Goal: Transaction & Acquisition: Purchase product/service

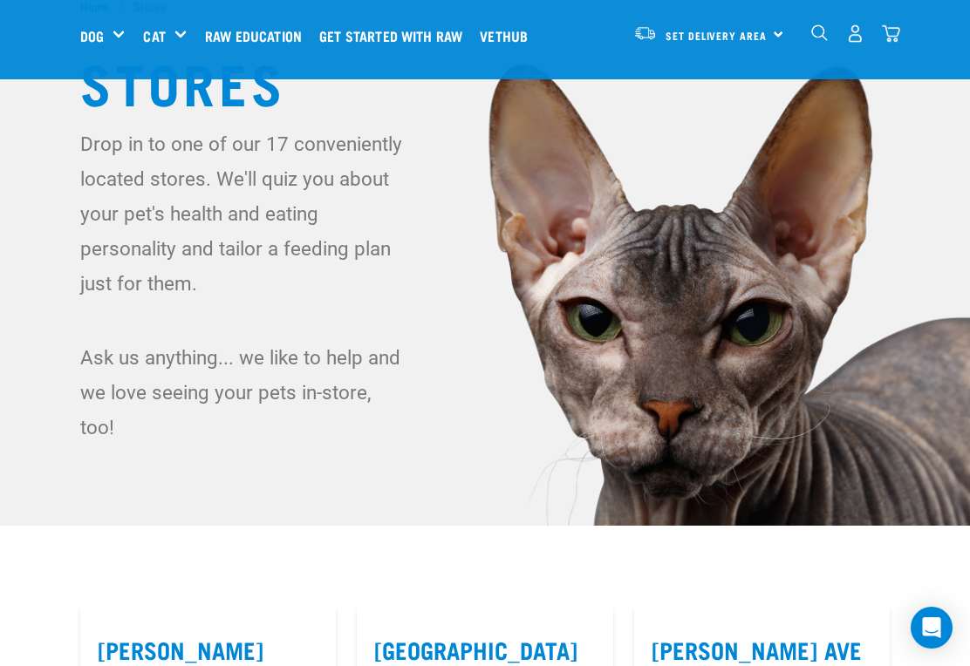
scroll to position [59, 0]
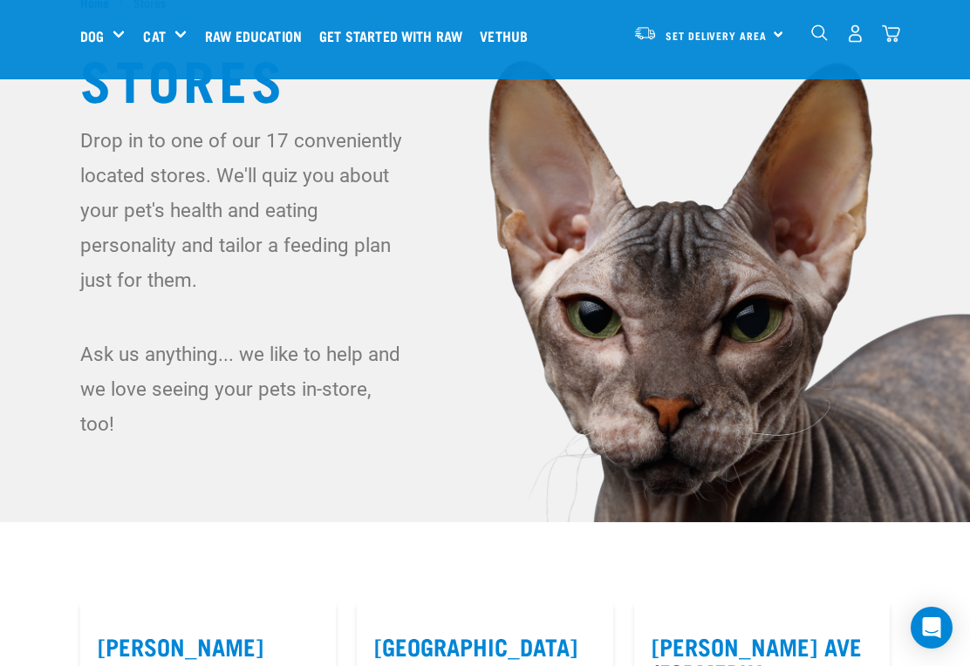
click at [0, 0] on div "Supplements" at bounding box center [0, 0] width 0 height 0
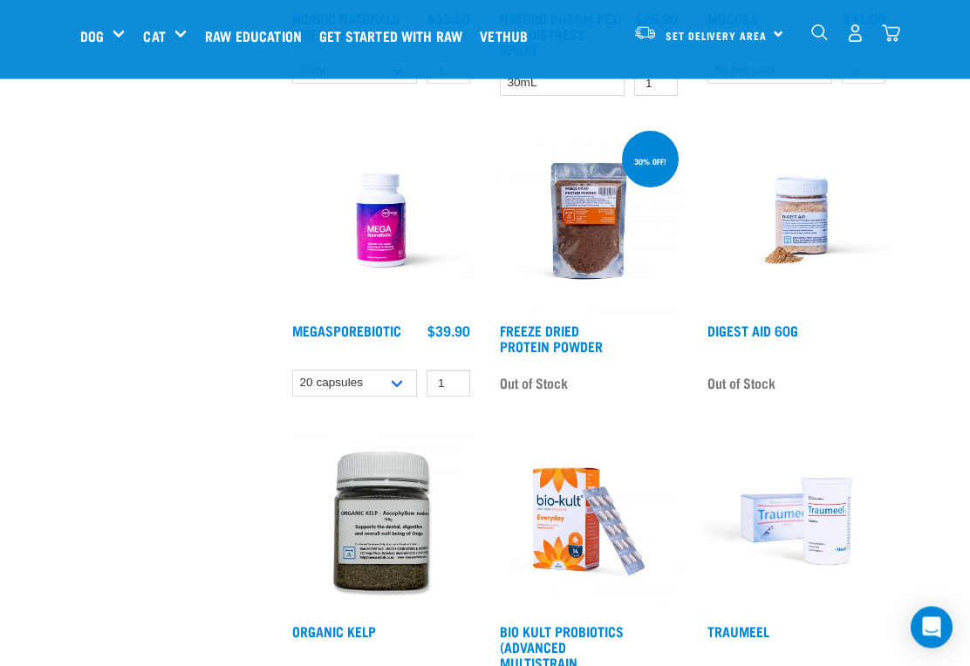
scroll to position [1077, 0]
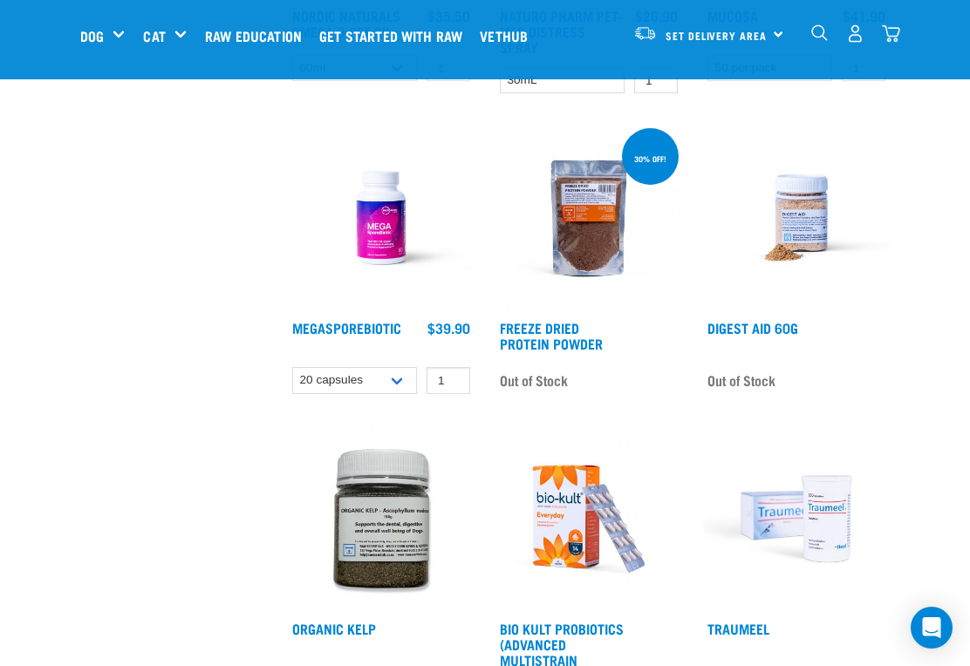
click at [384, 331] on link "MegaSporeBiotic" at bounding box center [346, 328] width 109 height 8
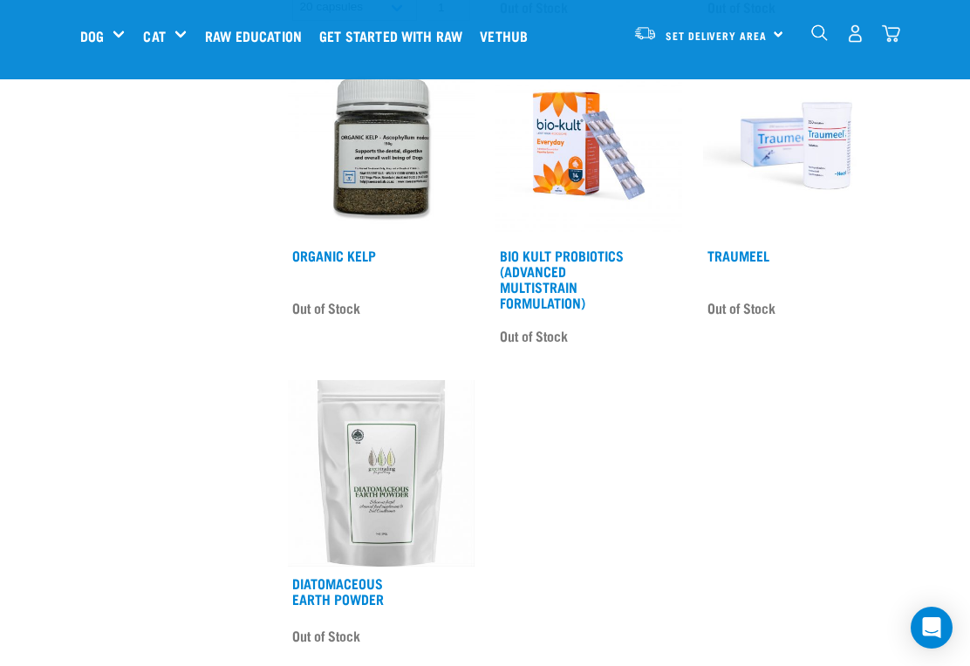
scroll to position [1450, 0]
click at [545, 298] on link "Bio Kult Probiotics (Advanced Multistrain Formulation)" at bounding box center [562, 279] width 124 height 55
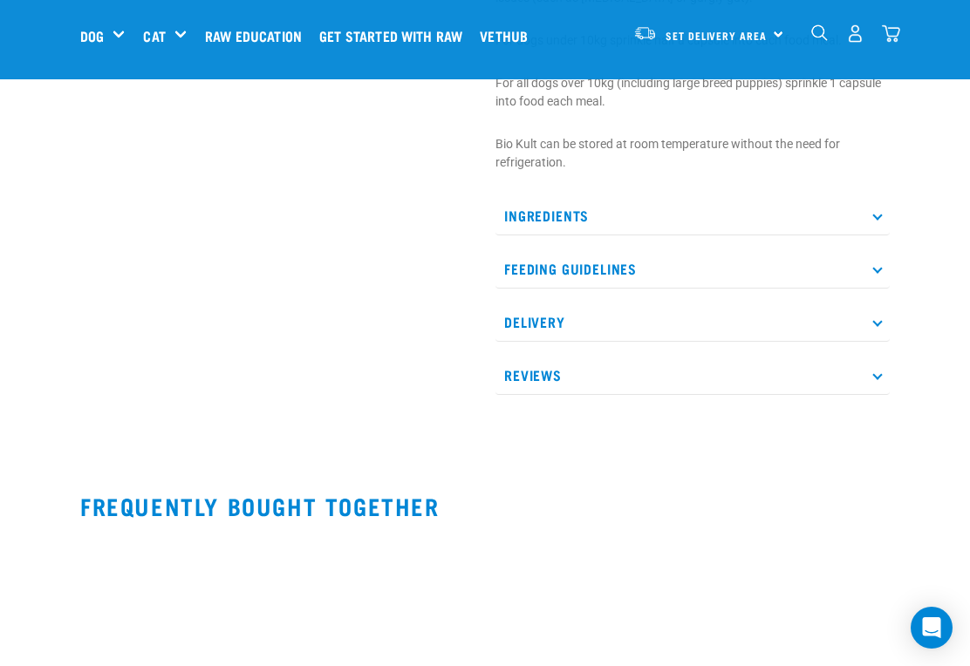
scroll to position [663, 0]
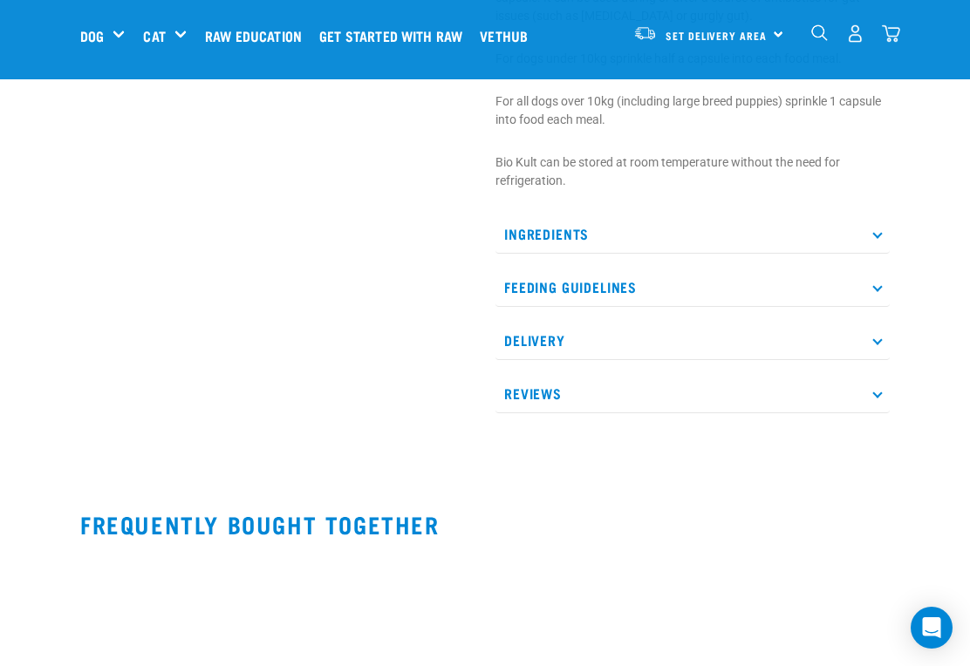
click at [876, 296] on p "Feeding Guidelines" at bounding box center [692, 287] width 394 height 39
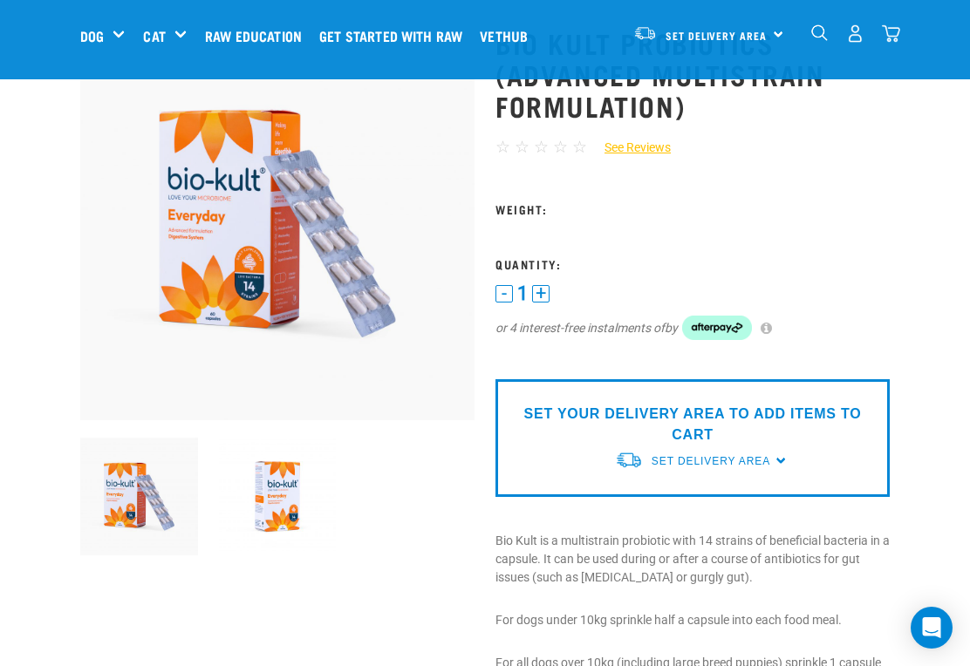
scroll to position [0, 0]
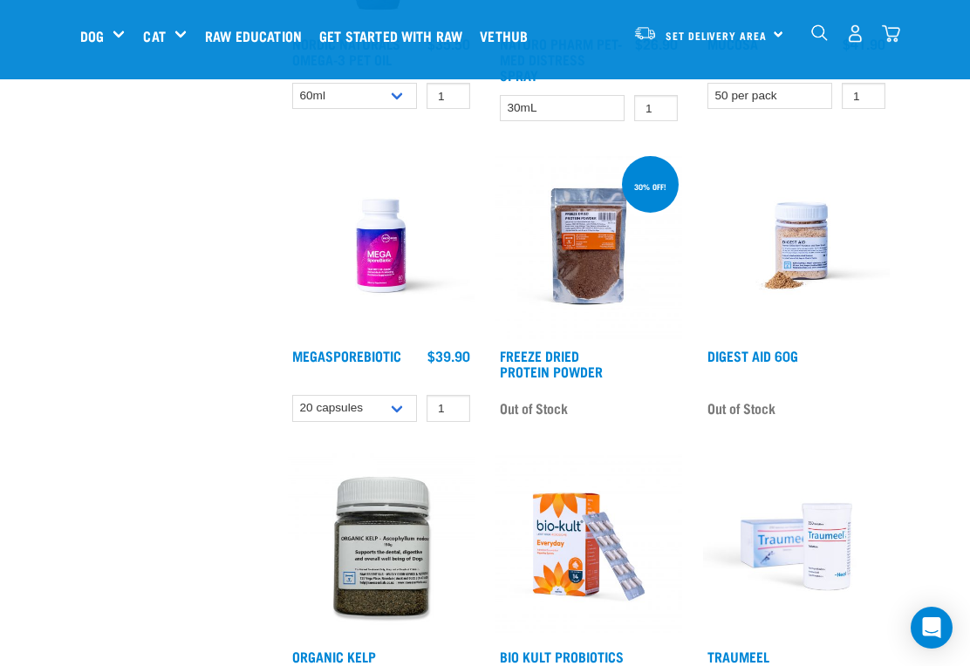
scroll to position [1048, 0]
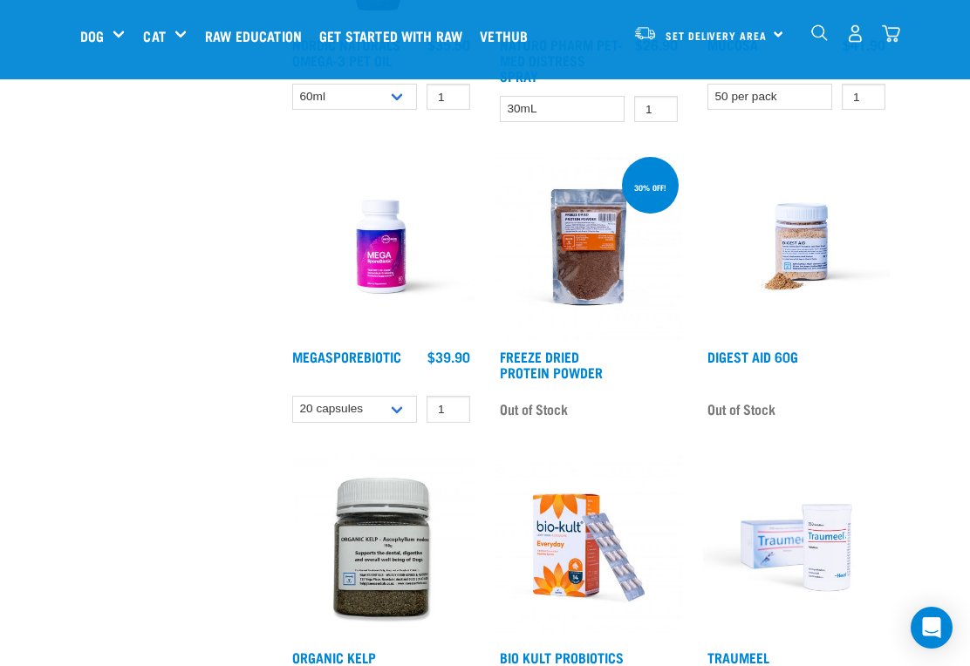
click at [773, 355] on link "Digest Aid 60g" at bounding box center [752, 356] width 91 height 8
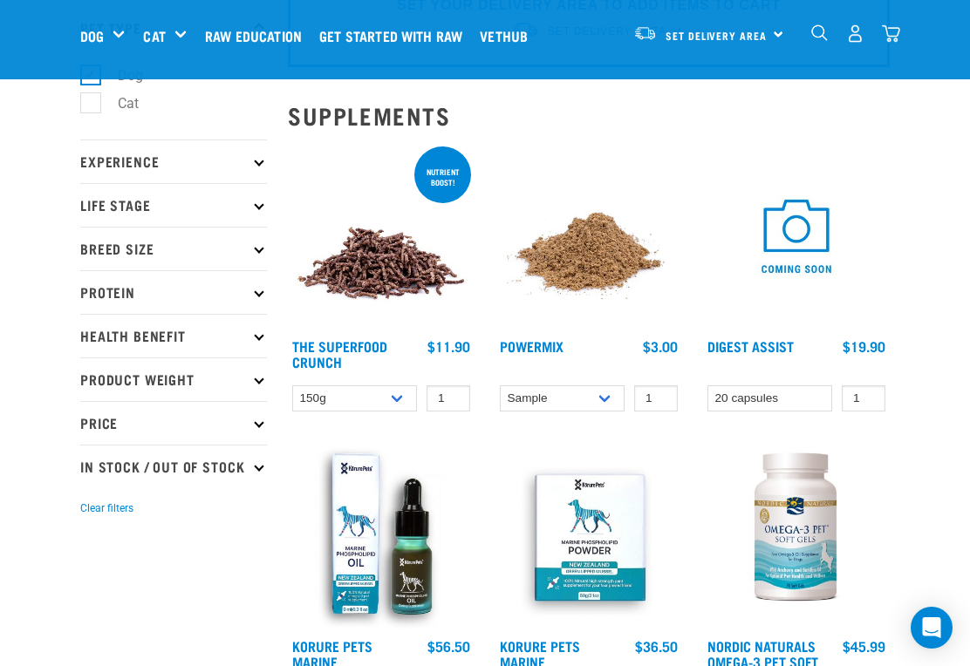
scroll to position [117, 0]
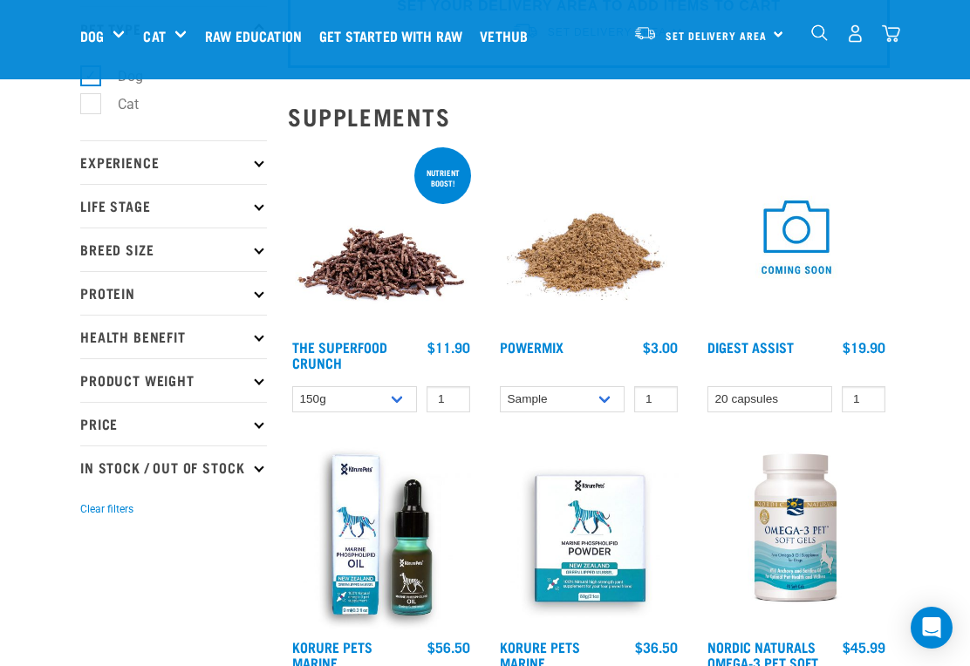
click at [335, 349] on link "The Superfood Crunch" at bounding box center [339, 355] width 95 height 24
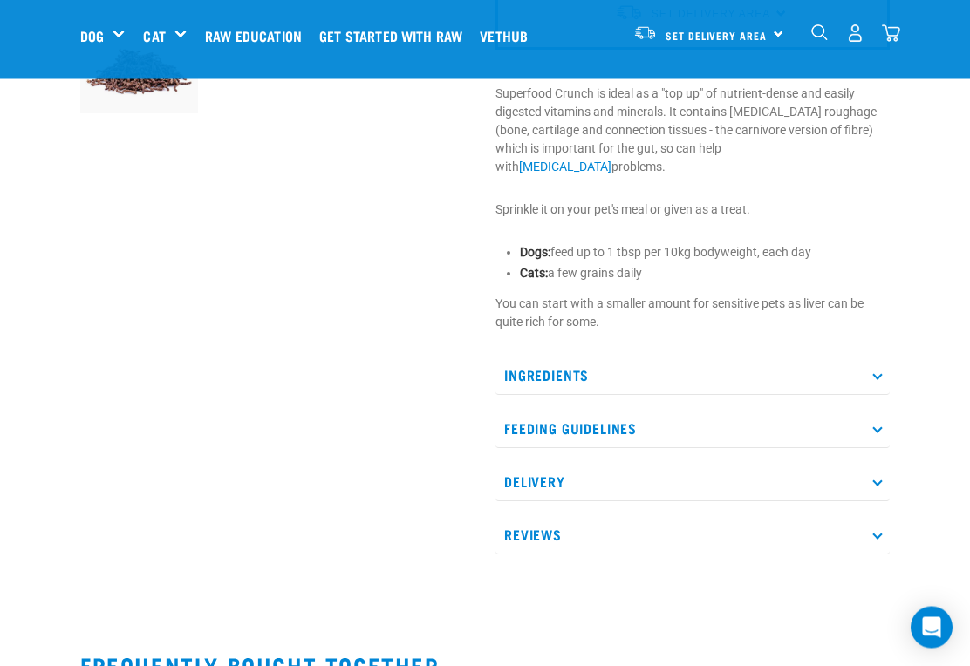
scroll to position [543, 0]
click at [880, 363] on p "Ingredients" at bounding box center [692, 375] width 394 height 39
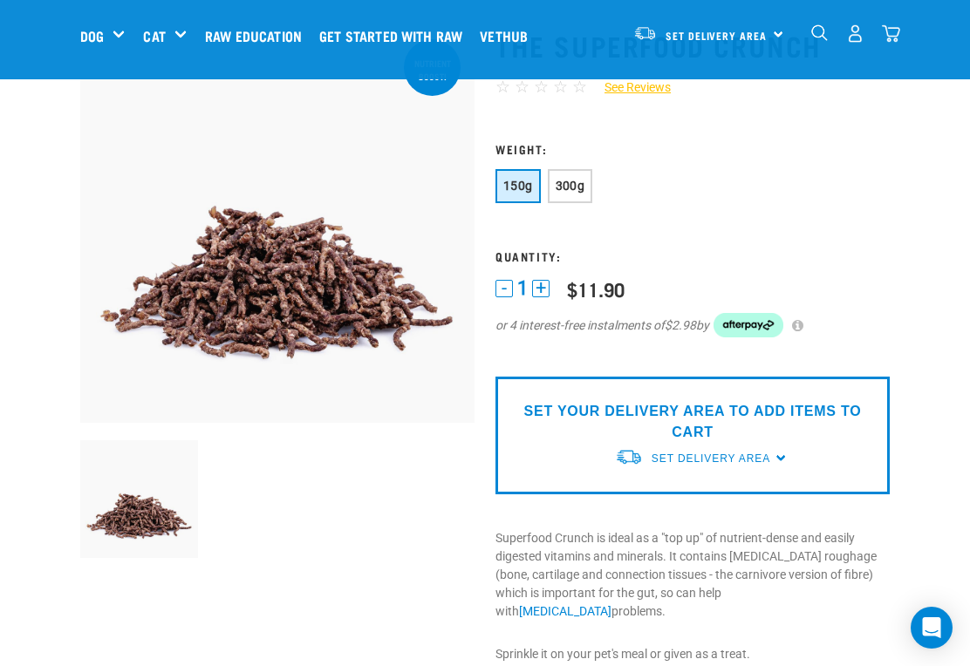
scroll to position [0, 0]
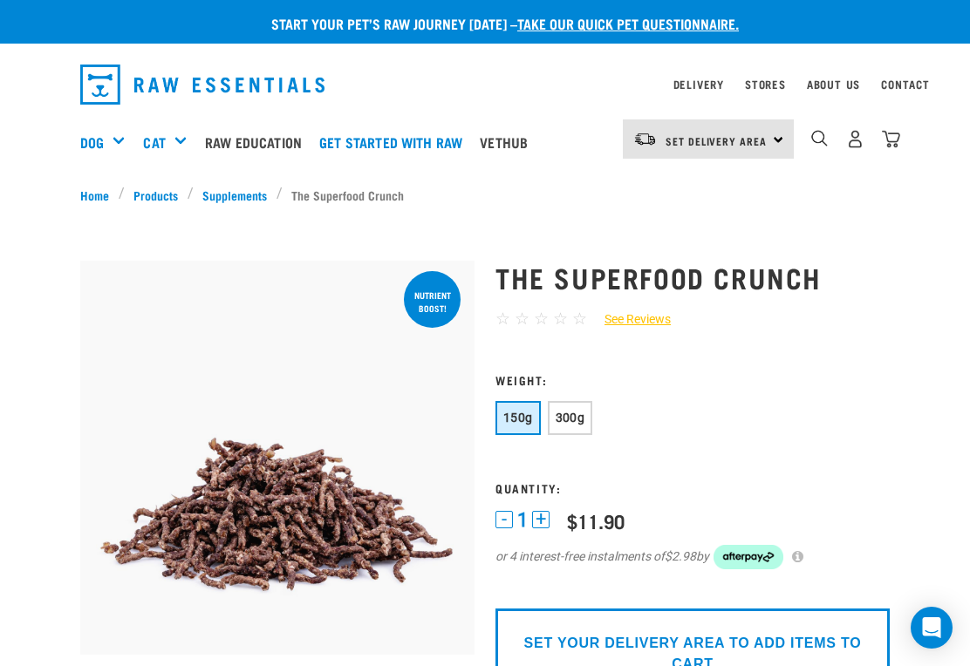
click at [529, 145] on link "Vethub" at bounding box center [507, 142] width 65 height 70
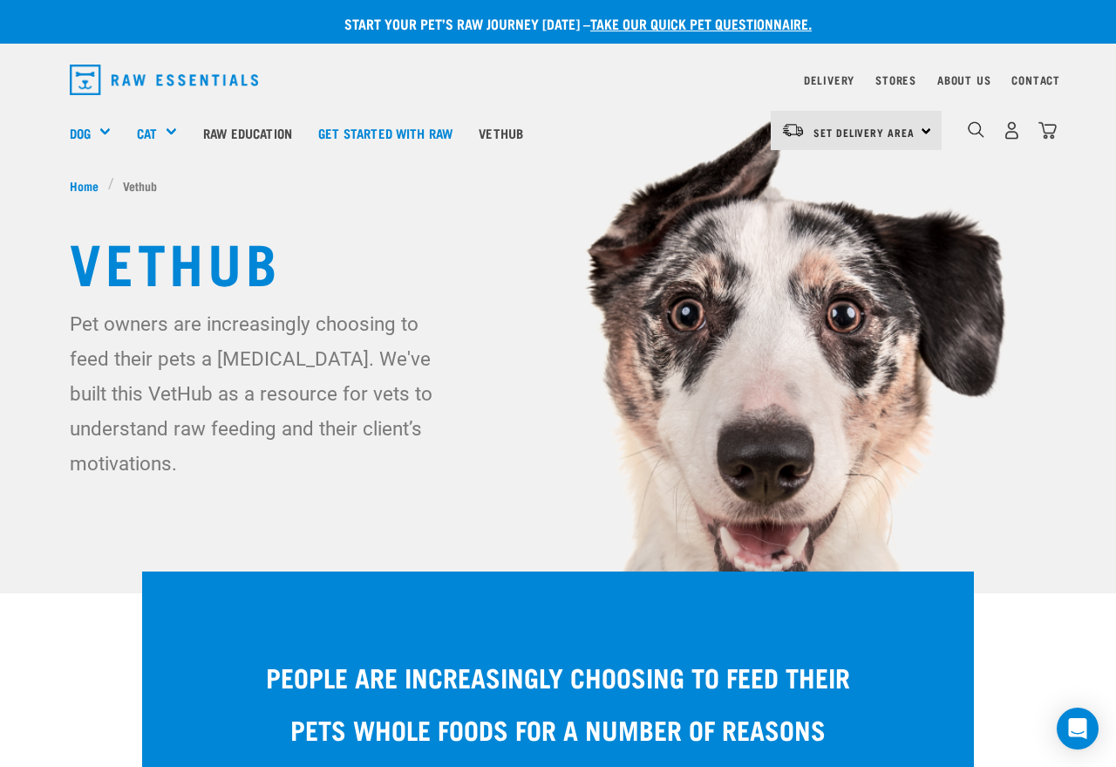
click at [969, 130] on img "dropdown navigation" at bounding box center [976, 129] width 17 height 17
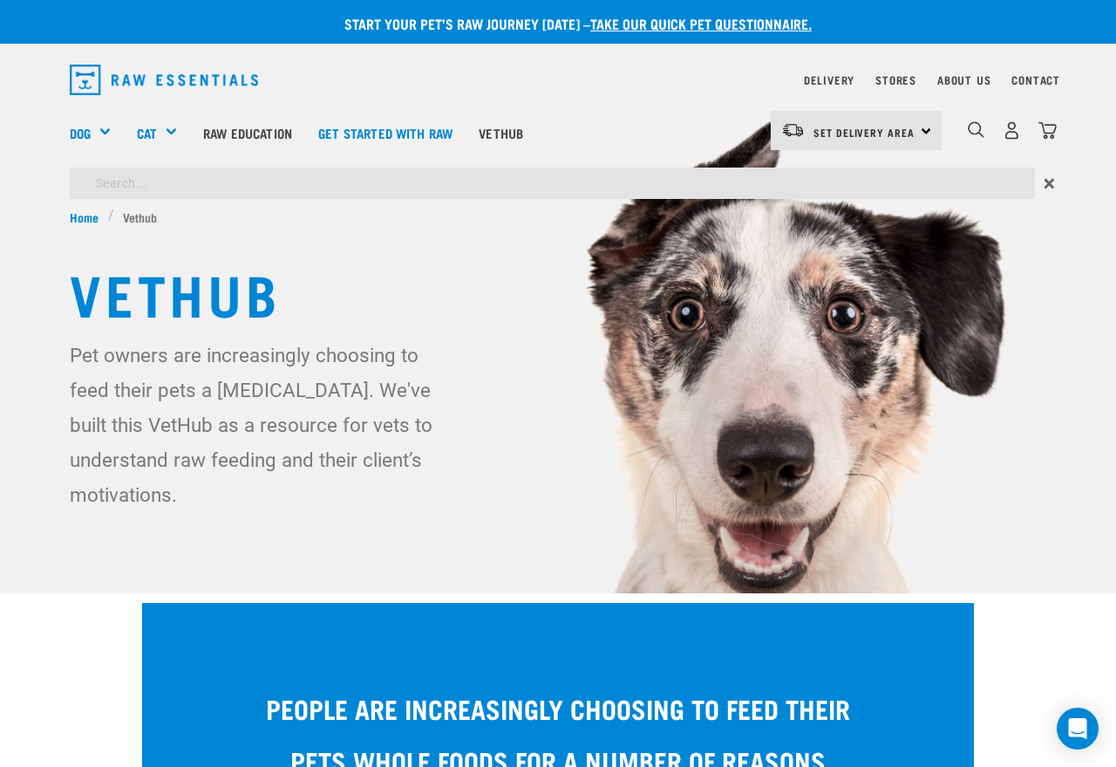
click at [293, 177] on div "Start your pet’s raw journey today – take our quick pet questionnaire. Delivery…" at bounding box center [558, 292] width 1116 height 584
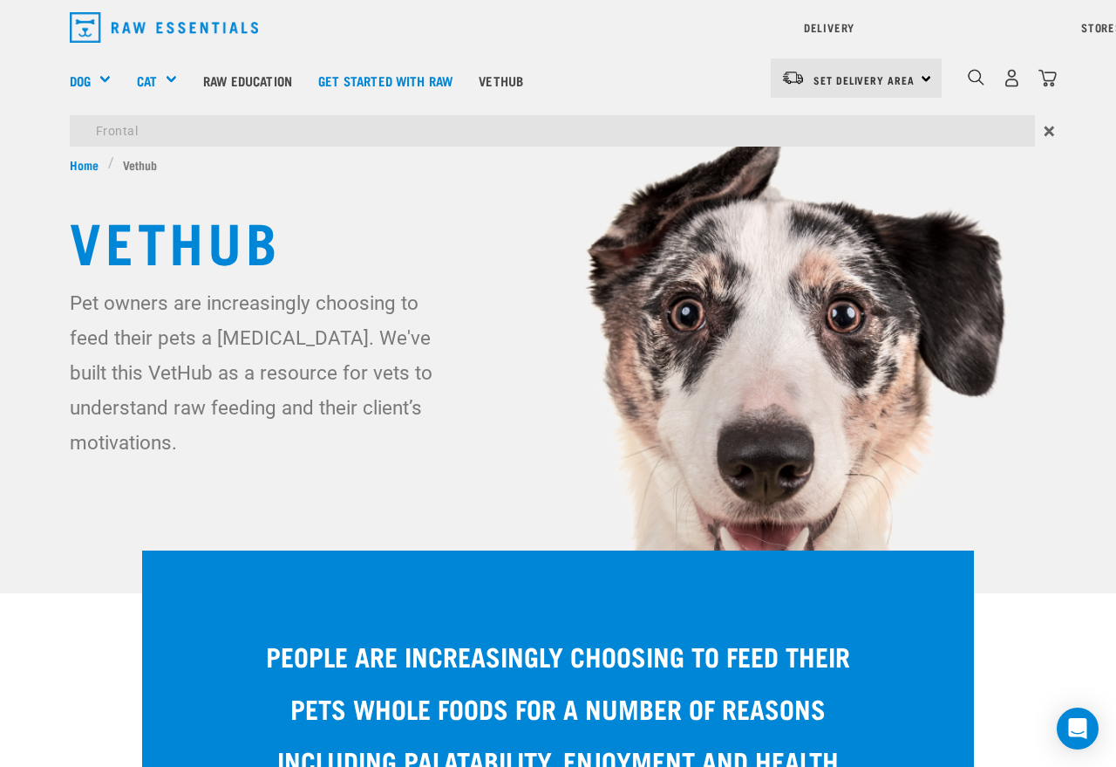
type input "Frontal"
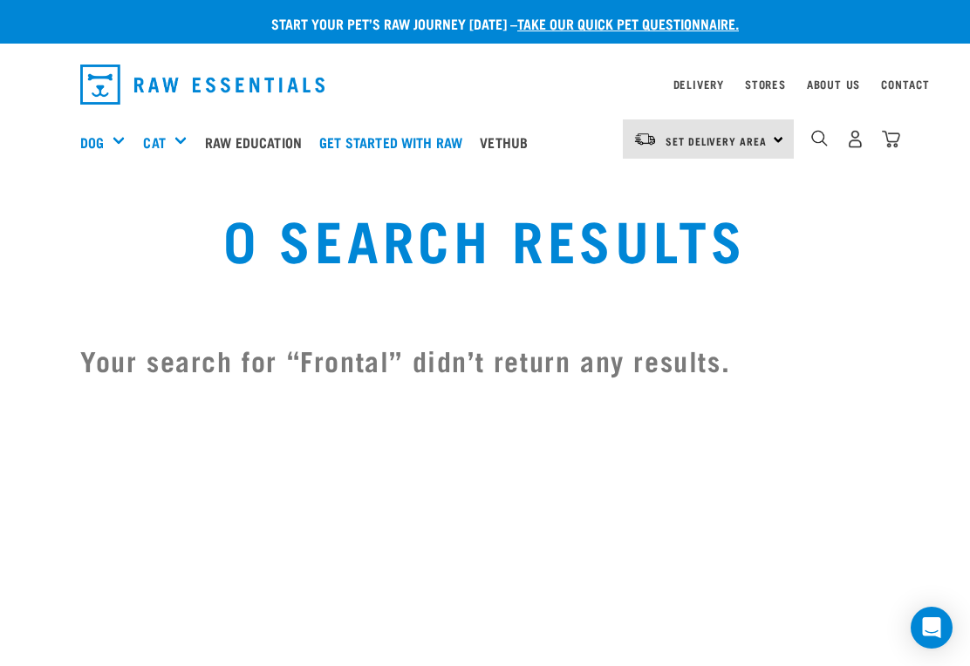
click at [814, 142] on img "dropdown navigation" at bounding box center [819, 138] width 17 height 17
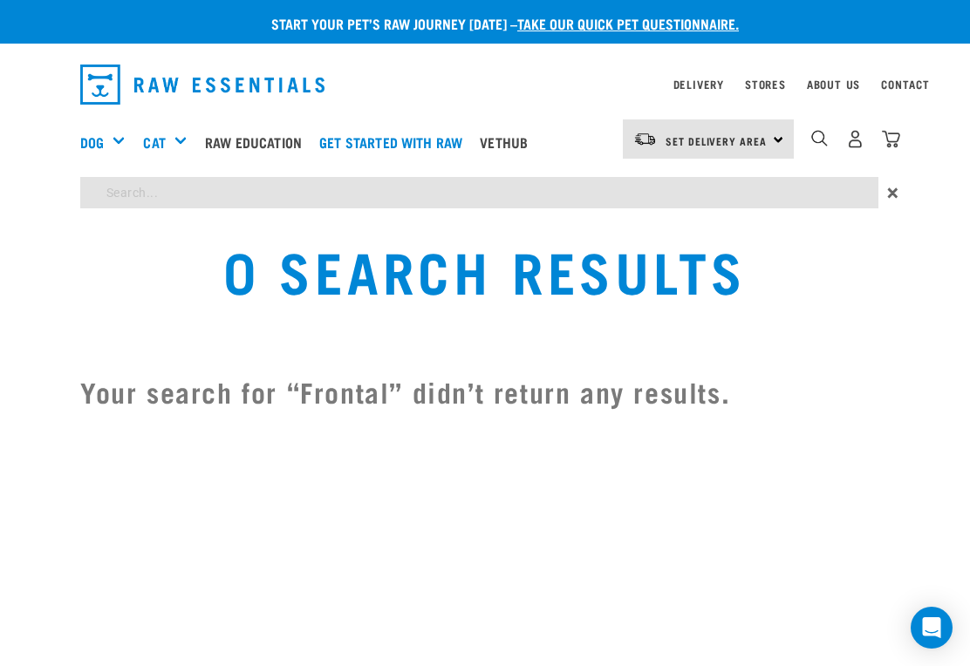
click at [165, 193] on div "Start your pet’s raw journey today – take our quick pet questionnaire. Delivery…" at bounding box center [485, 216] width 970 height 433
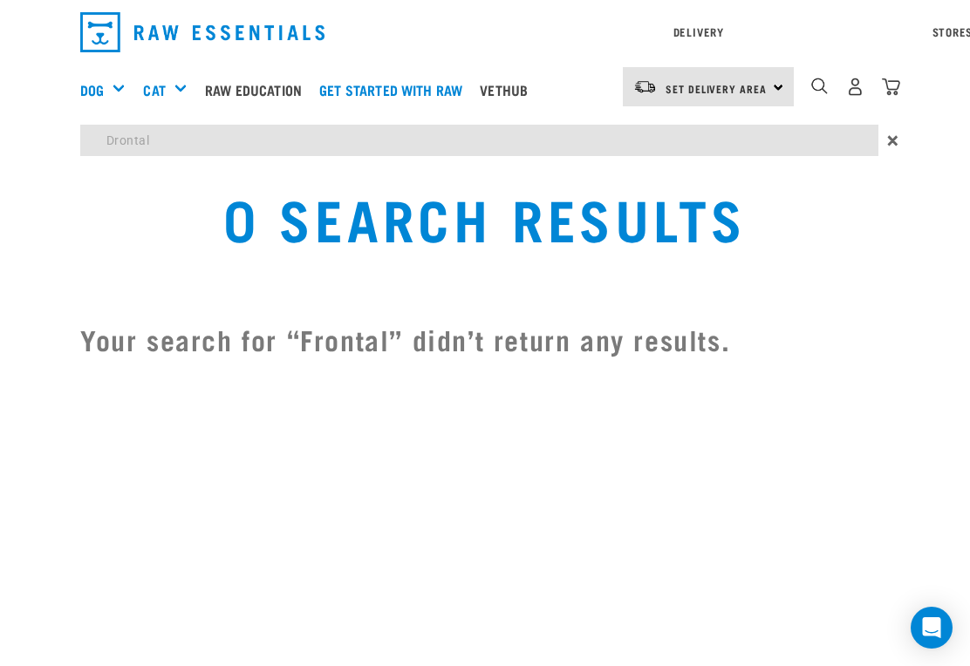
type input "Drontal"
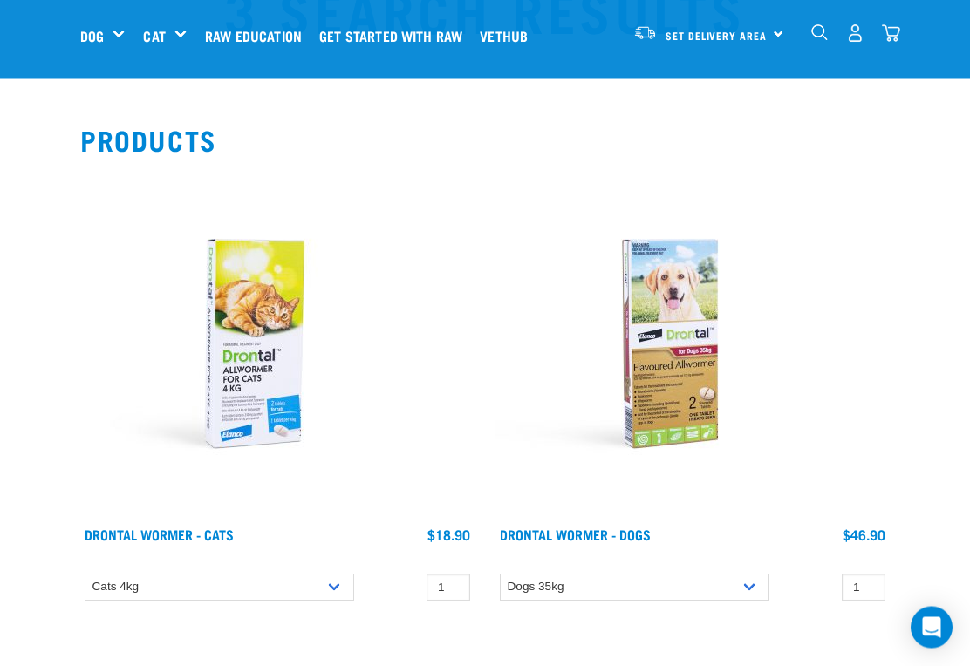
scroll to position [96, 0]
click at [754, 590] on select "Dogs 35kg" at bounding box center [635, 587] width 270 height 27
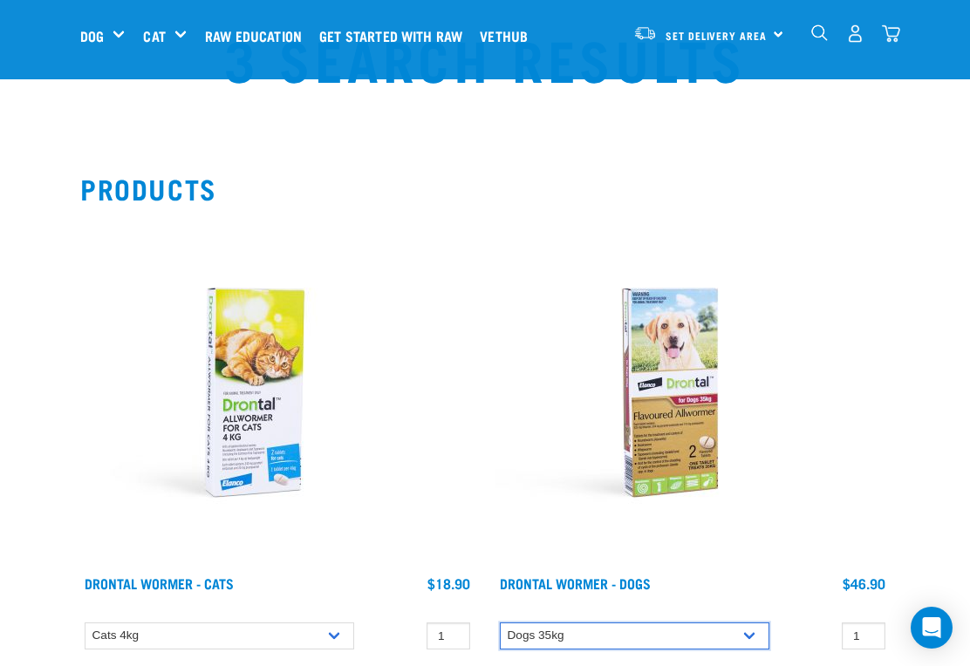
scroll to position [0, 0]
